Goal: Find specific page/section: Find specific page/section

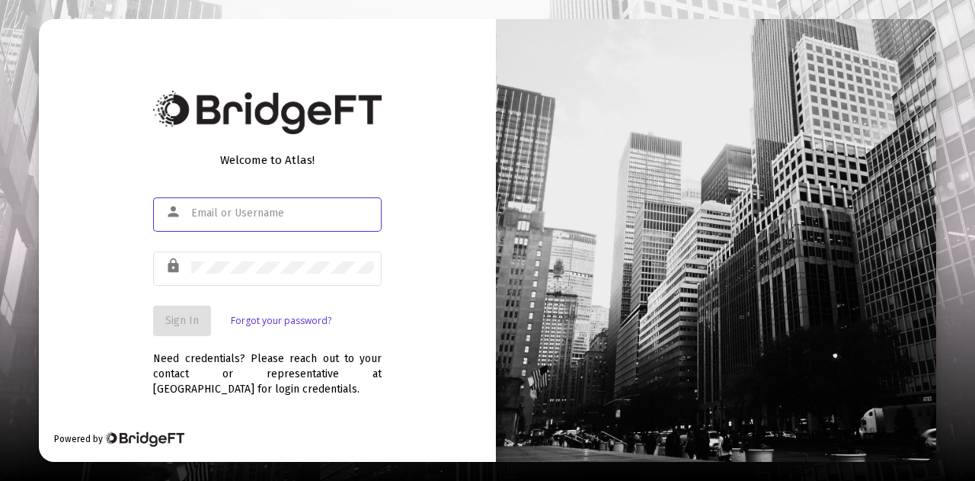
click at [309, 220] on div at bounding box center [282, 212] width 183 height 37
click at [261, 216] on input "text" at bounding box center [282, 213] width 183 height 12
type input "jesse@fortune45.com"
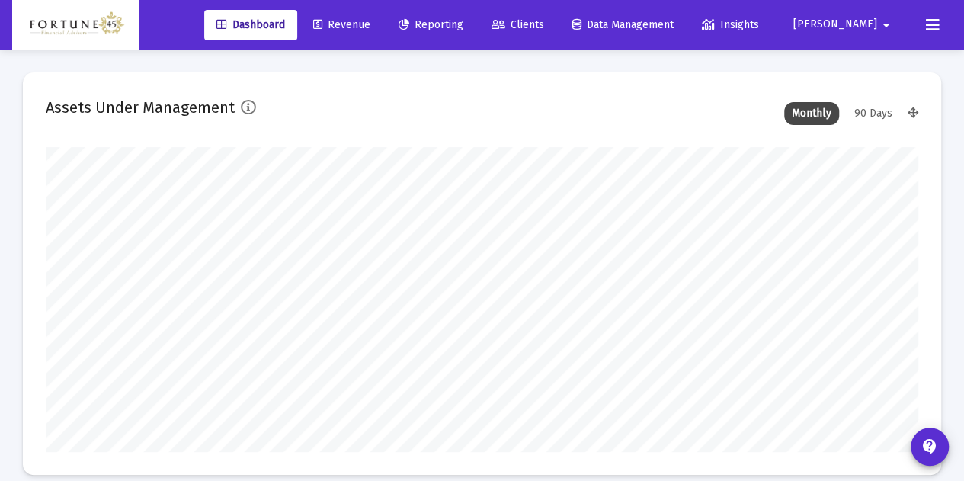
scroll to position [305, 871]
click at [544, 30] on span "Clients" at bounding box center [517, 24] width 53 height 13
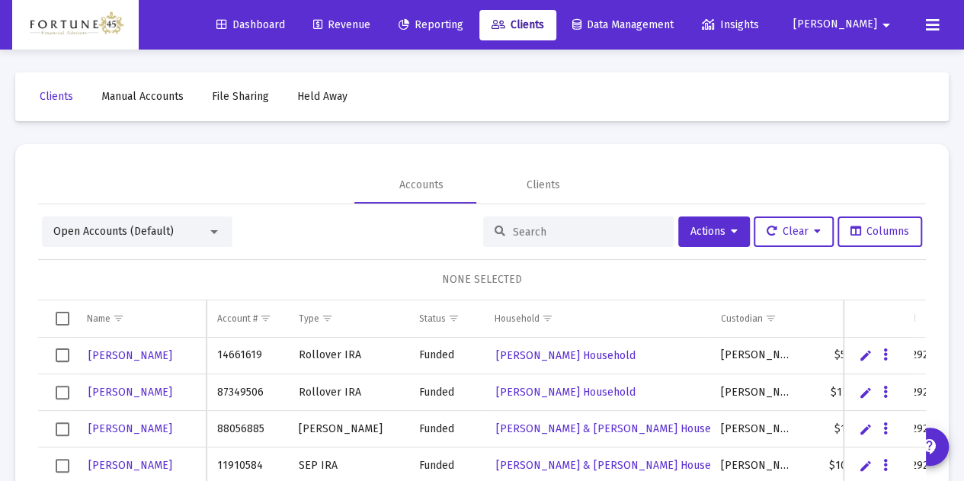
click at [532, 223] on div at bounding box center [578, 231] width 190 height 30
click at [535, 225] on input at bounding box center [587, 231] width 149 height 13
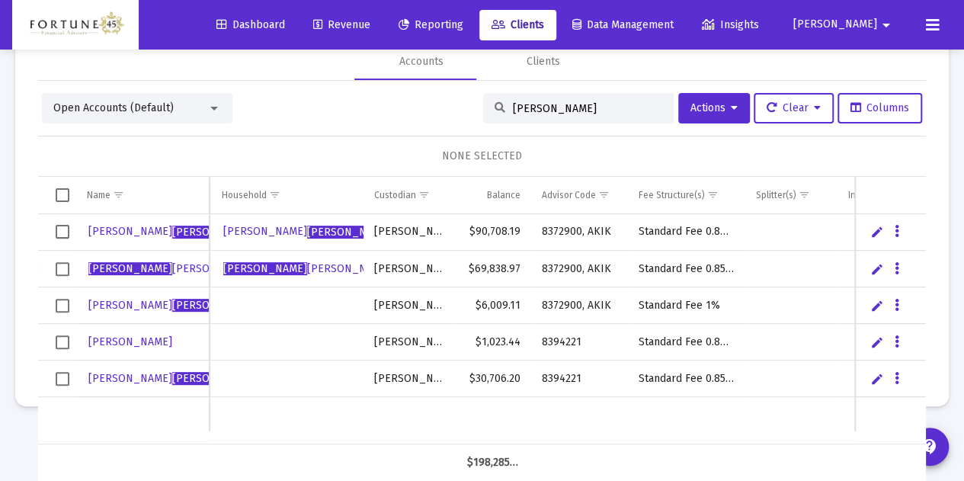
drag, startPoint x: 520, startPoint y: 112, endPoint x: 487, endPoint y: 101, distance: 34.4
click at [513, 107] on input "tina" at bounding box center [587, 108] width 149 height 13
type input "t"
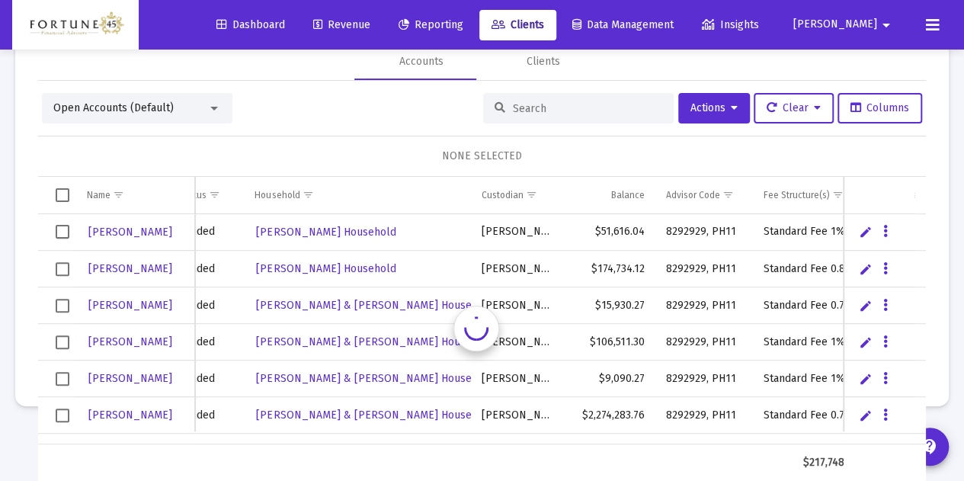
scroll to position [0, 228]
